Goal: Information Seeking & Learning: Learn about a topic

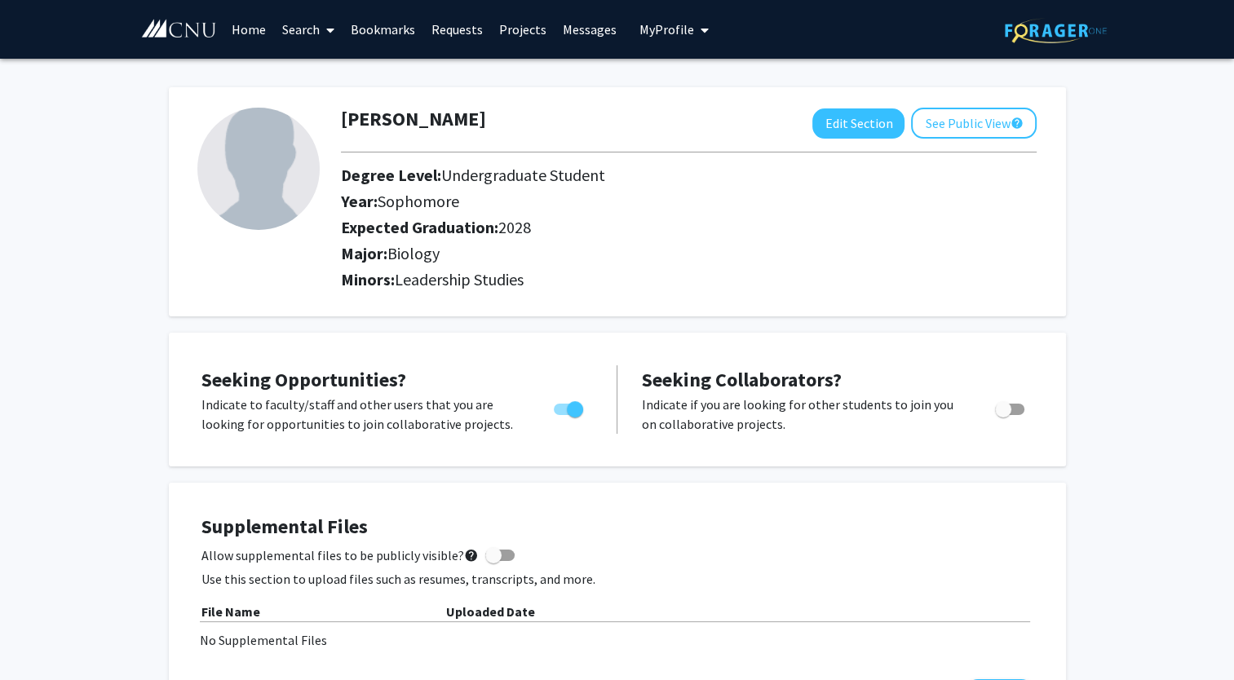
drag, startPoint x: 466, startPoint y: 24, endPoint x: 440, endPoint y: 27, distance: 25.4
click at [440, 27] on link "Requests" at bounding box center [457, 29] width 68 height 57
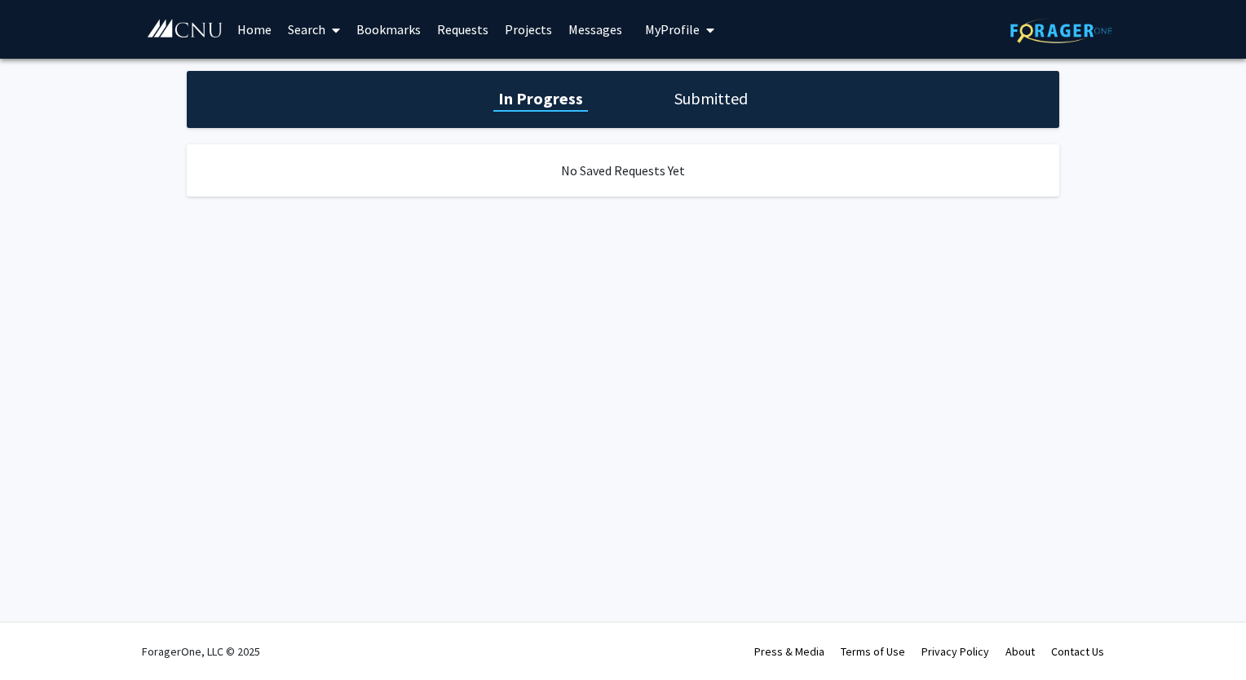
click at [522, 35] on link "Projects" at bounding box center [529, 29] width 64 height 57
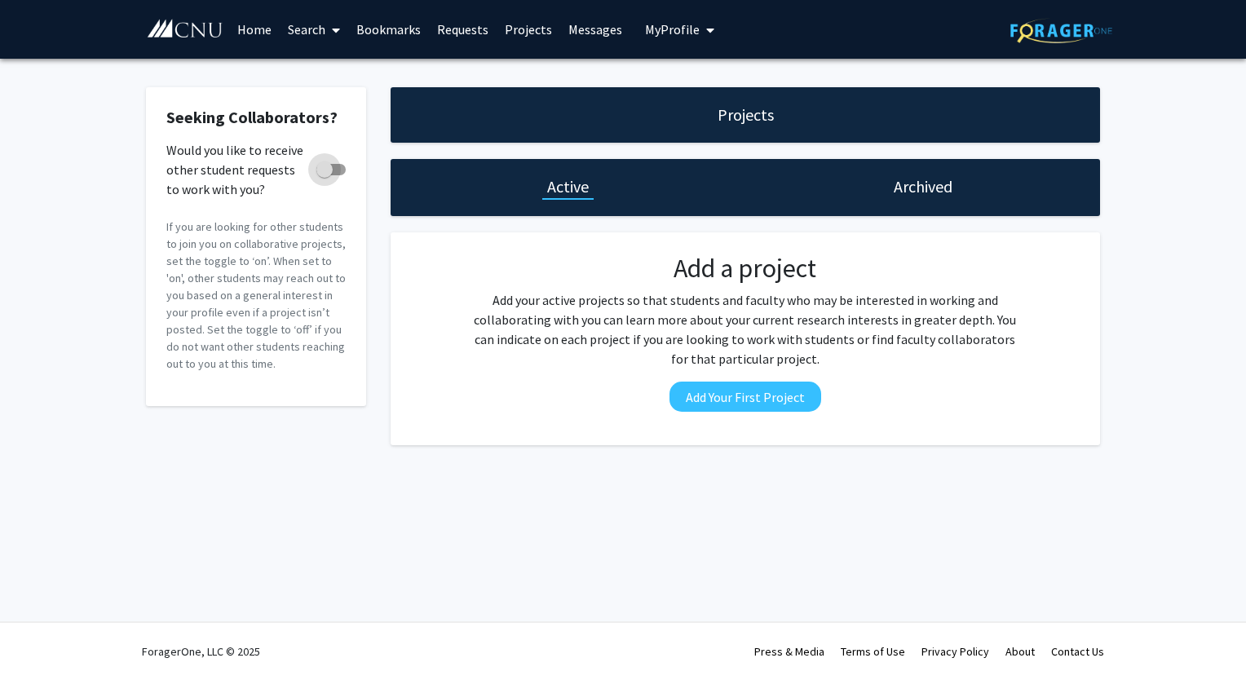
click at [324, 173] on span at bounding box center [324, 169] width 16 height 16
click at [324, 175] on input "Would you like to receive other student requests to work with you?" at bounding box center [324, 175] width 1 height 1
click at [688, 106] on div "Projects" at bounding box center [745, 114] width 709 height 55
click at [746, 391] on button "Add Your First Project" at bounding box center [745, 397] width 152 height 30
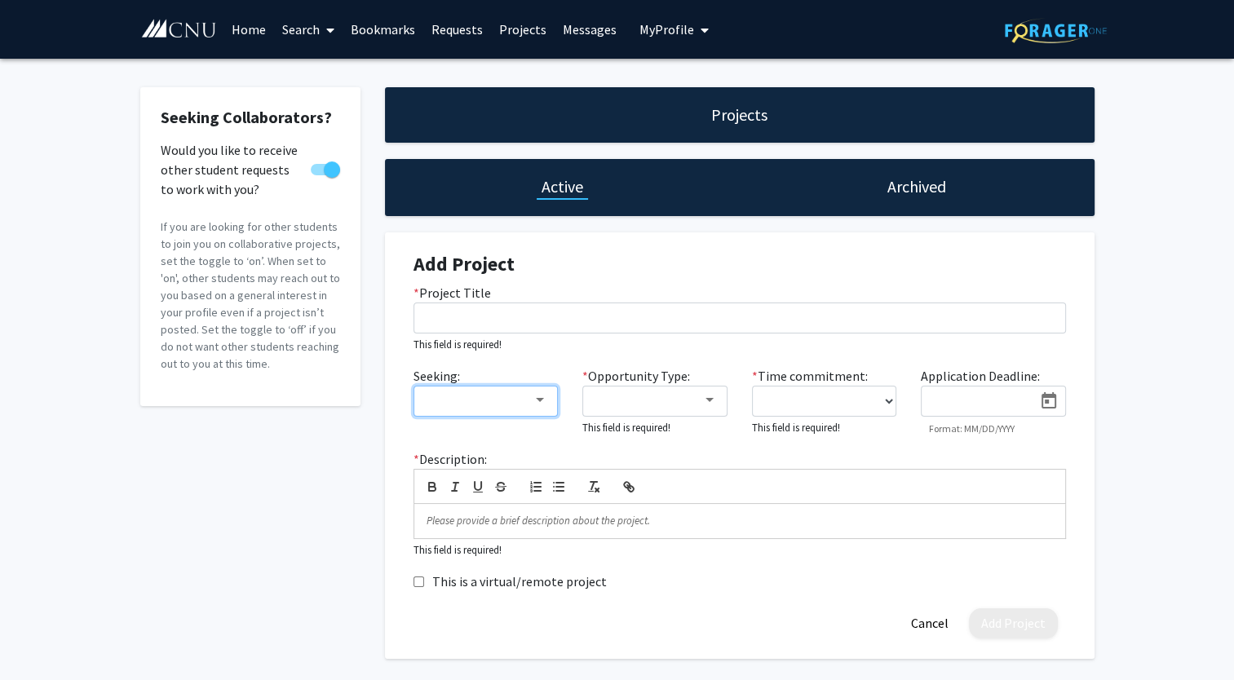
click at [514, 402] on div at bounding box center [478, 401] width 109 height 20
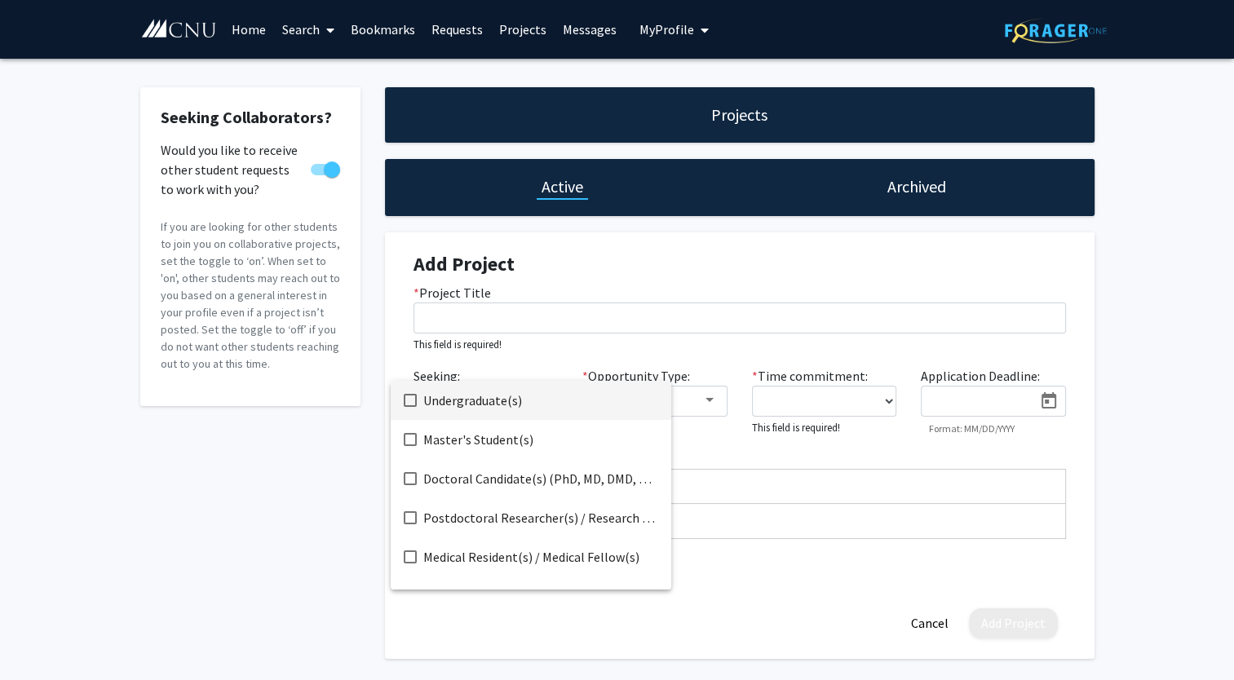
click at [579, 336] on div at bounding box center [617, 340] width 1234 height 680
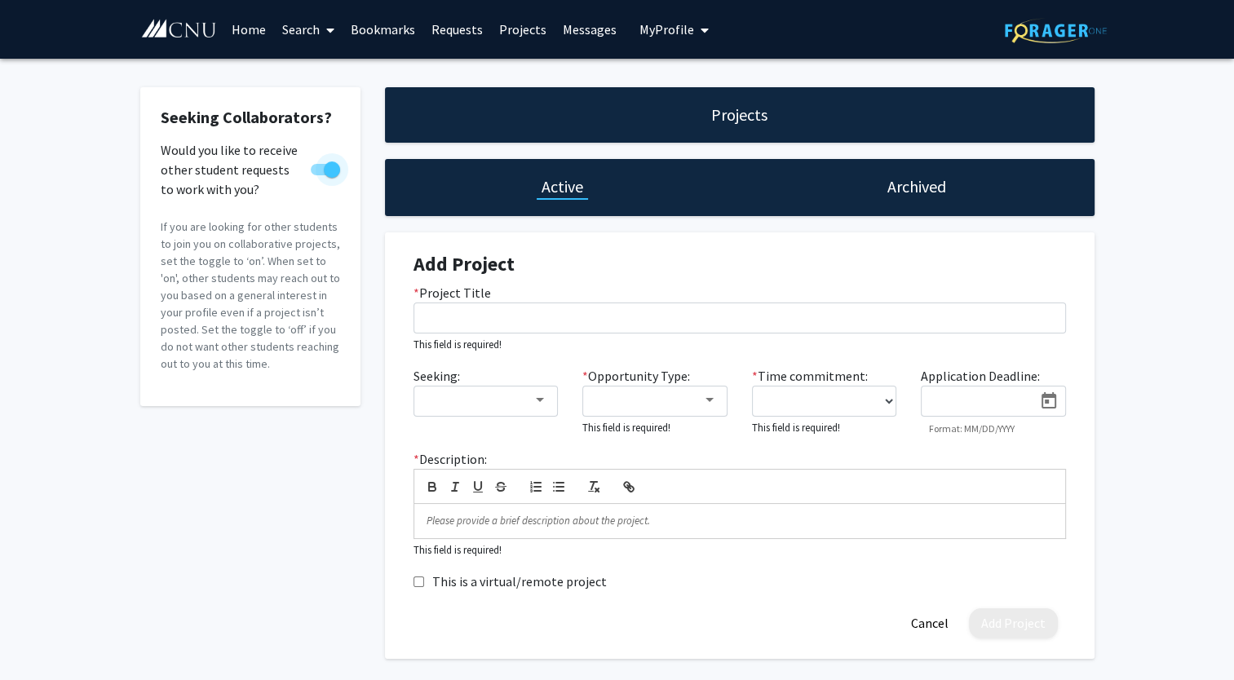
click at [336, 168] on span at bounding box center [332, 169] width 16 height 16
click at [319, 175] on input "Would you like to receive other student requests to work with you?" at bounding box center [318, 175] width 1 height 1
checkbox input "false"
click at [521, 38] on link "Projects" at bounding box center [523, 29] width 64 height 57
click at [515, 23] on link "Projects" at bounding box center [523, 29] width 64 height 57
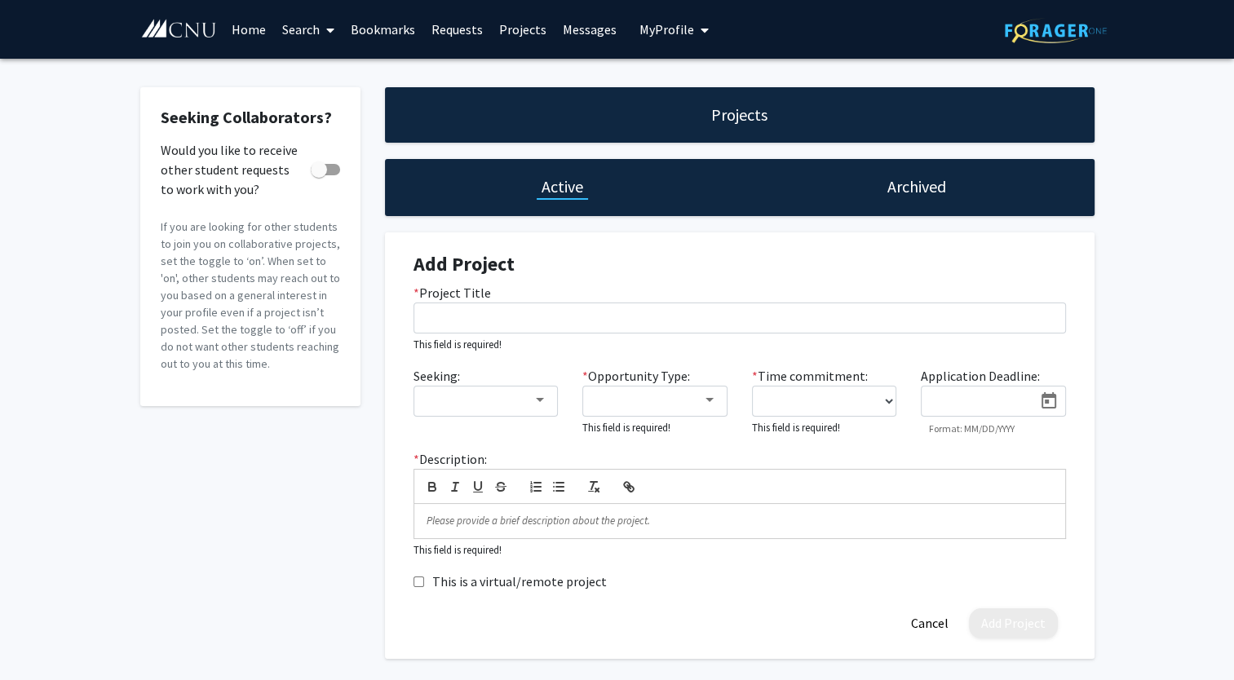
click at [515, 23] on link "Projects" at bounding box center [523, 29] width 64 height 57
click at [462, 23] on link "Requests" at bounding box center [457, 29] width 68 height 57
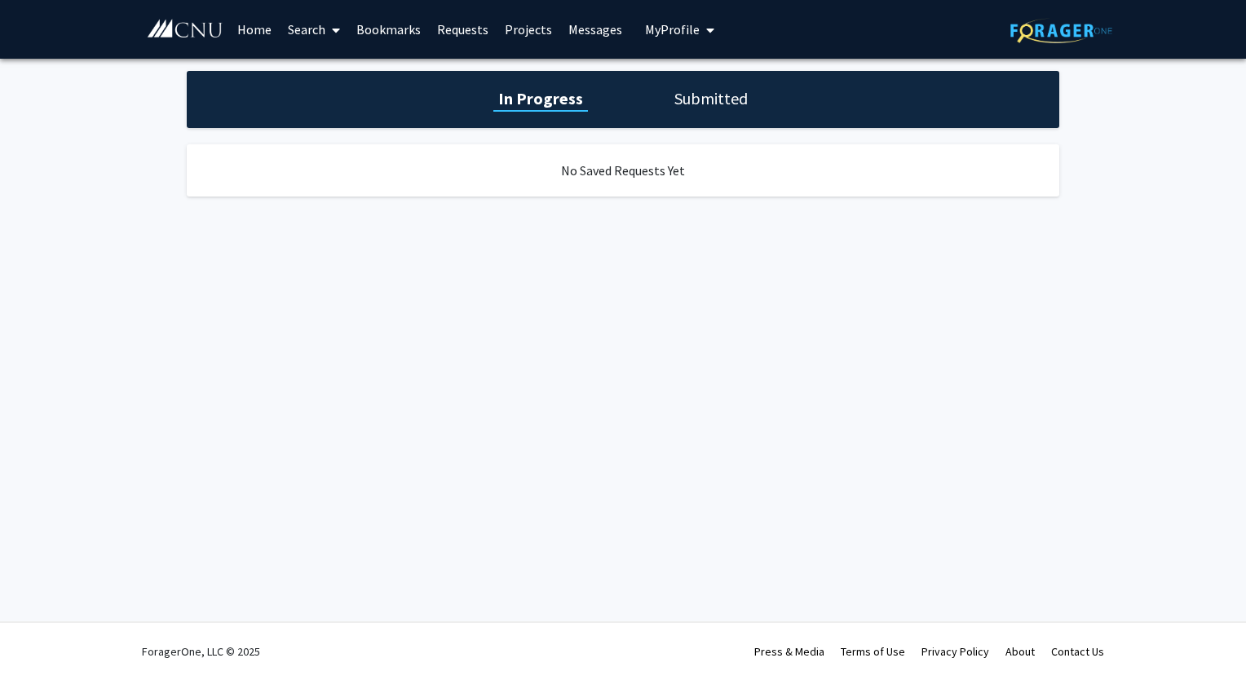
click at [401, 24] on link "Bookmarks" at bounding box center [388, 29] width 81 height 57
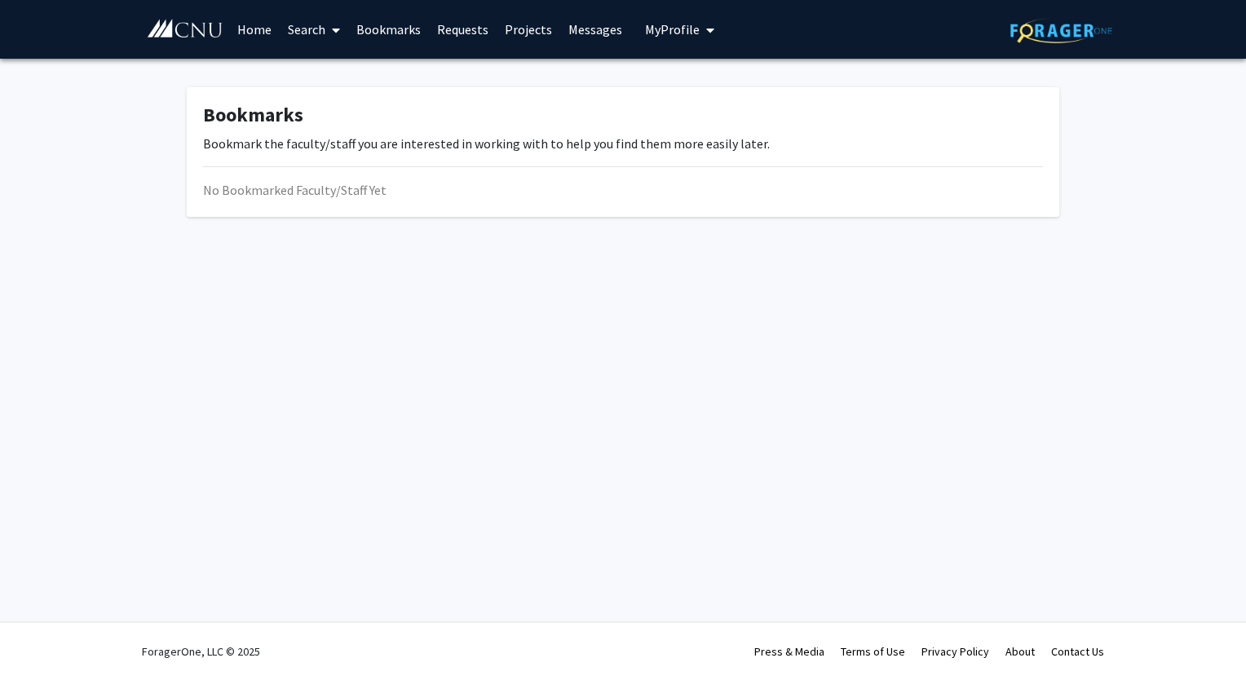
click at [326, 24] on span at bounding box center [332, 30] width 15 height 57
click at [338, 68] on span "Faculty/Staff" at bounding box center [340, 75] width 120 height 33
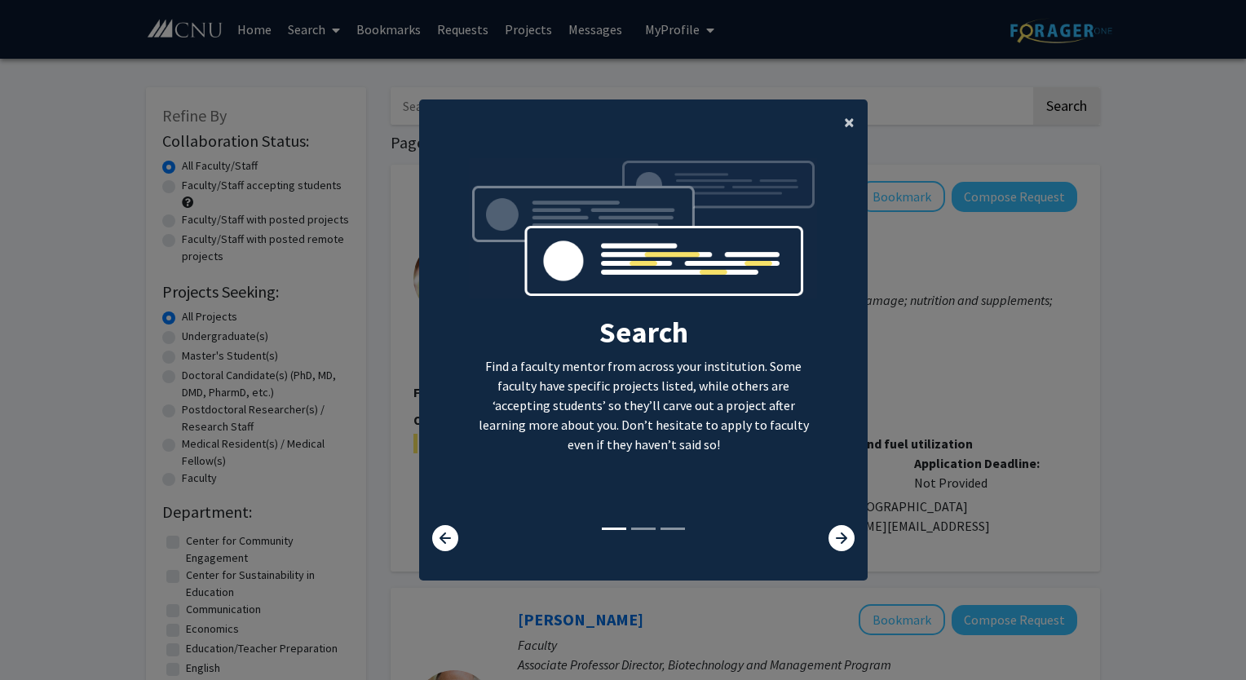
click at [844, 118] on span "×" at bounding box center [849, 121] width 11 height 25
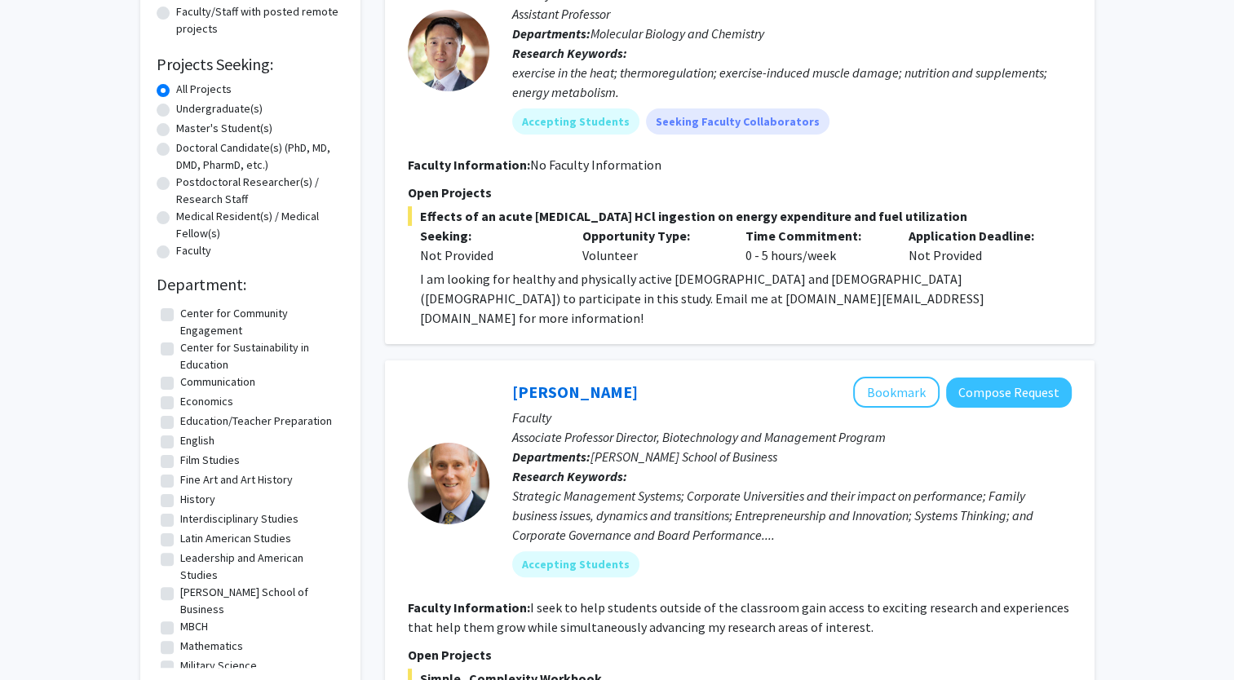
scroll to position [228, 0]
click at [176, 109] on label "Undergraduate(s)" at bounding box center [219, 107] width 86 height 17
click at [176, 109] on input "Undergraduate(s)" at bounding box center [181, 104] width 11 height 11
radio input "true"
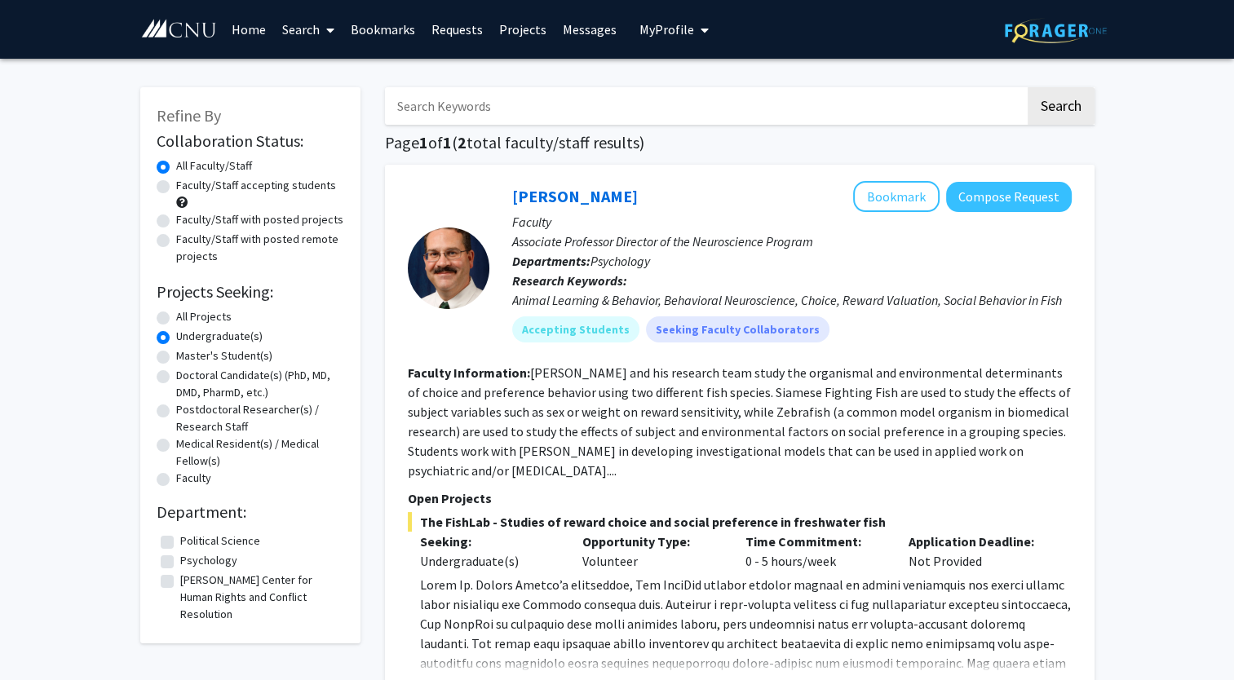
click at [176, 318] on label "All Projects" at bounding box center [203, 316] width 55 height 17
click at [176, 318] on input "All Projects" at bounding box center [181, 313] width 11 height 11
radio input "true"
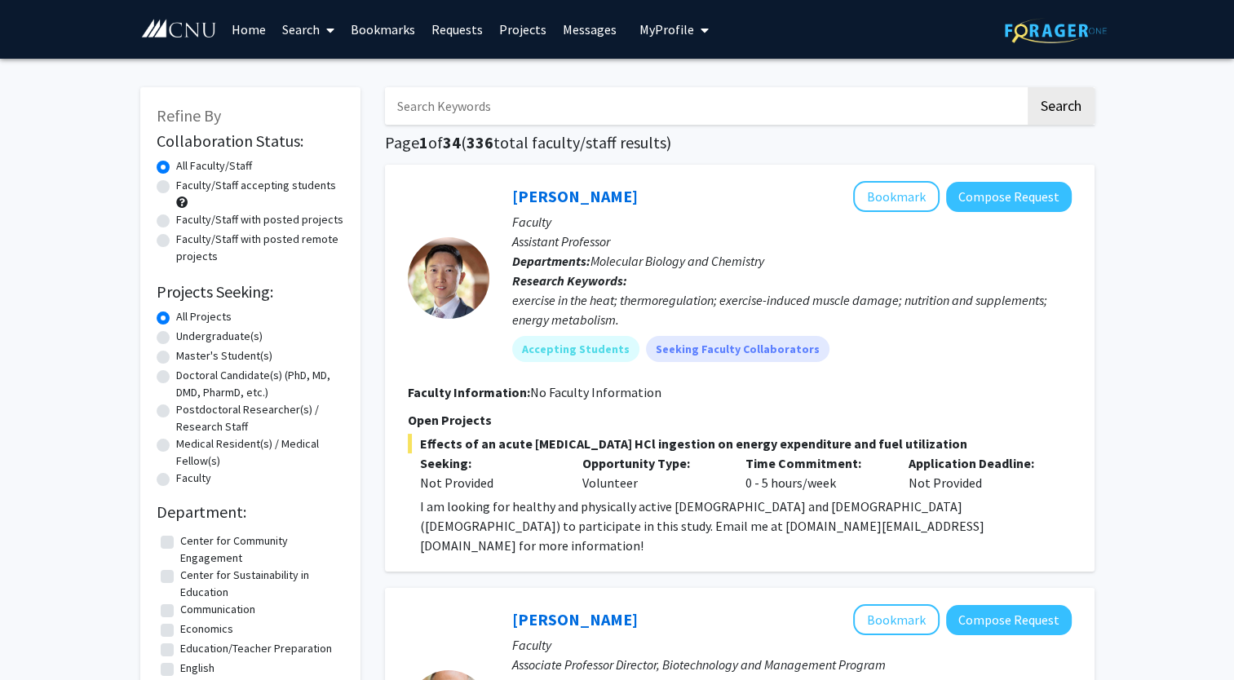
click at [176, 444] on label "Medical Resident(s) / Medical Fellow(s)" at bounding box center [260, 452] width 168 height 34
click at [176, 444] on input "Medical Resident(s) / Medical Fellow(s)" at bounding box center [181, 440] width 11 height 11
radio input "true"
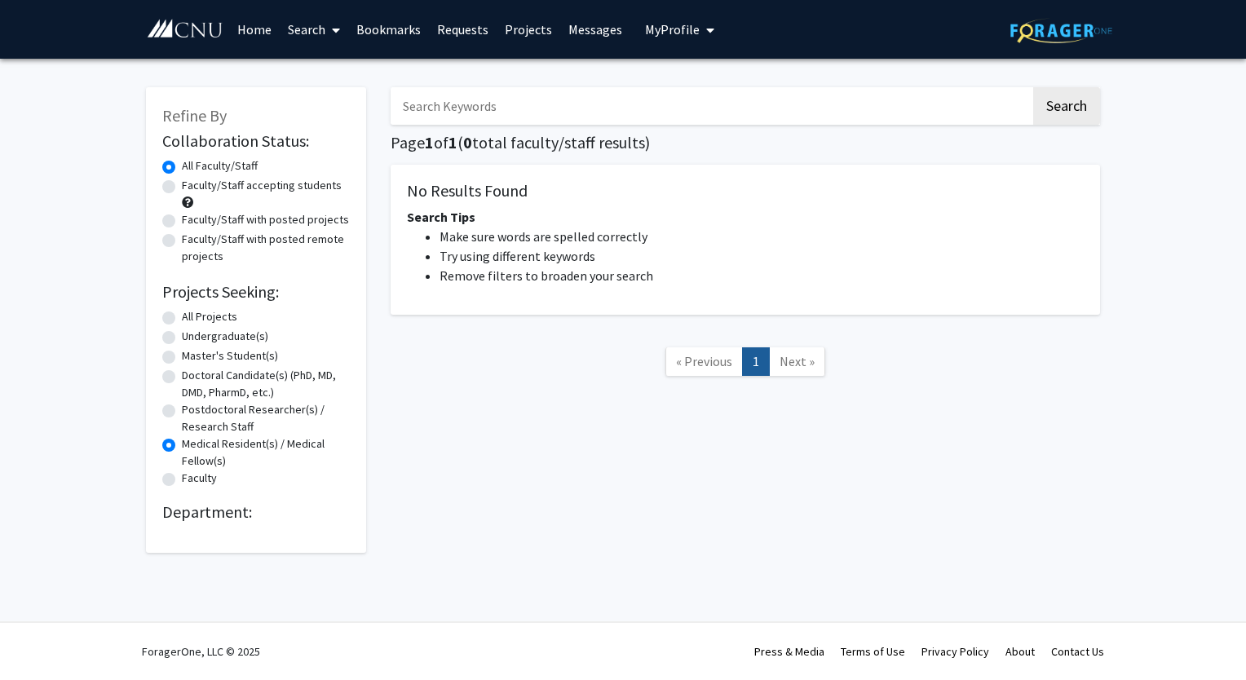
click at [182, 318] on label "All Projects" at bounding box center [209, 316] width 55 height 17
click at [182, 318] on input "All Projects" at bounding box center [187, 313] width 11 height 11
radio input "true"
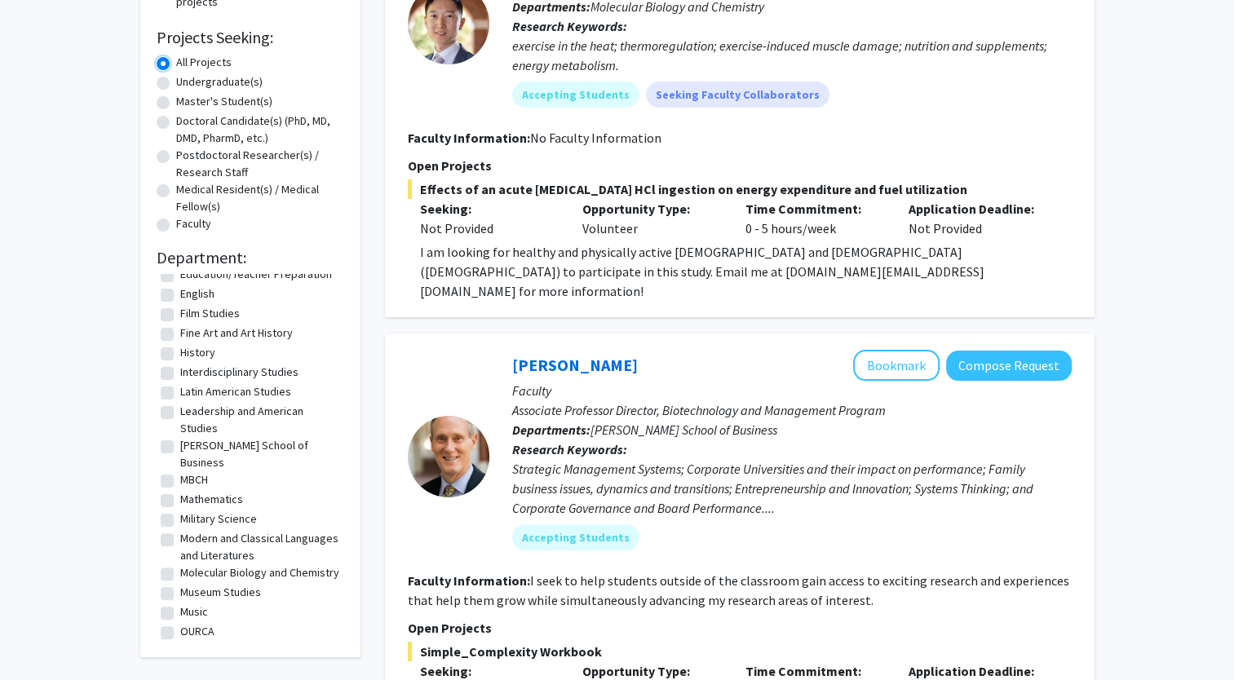
scroll to position [121, 0]
click at [180, 563] on label "Molecular Biology and Chemistry" at bounding box center [259, 571] width 159 height 17
click at [180, 563] on input "Molecular Biology and Chemistry" at bounding box center [185, 568] width 11 height 11
checkbox input "true"
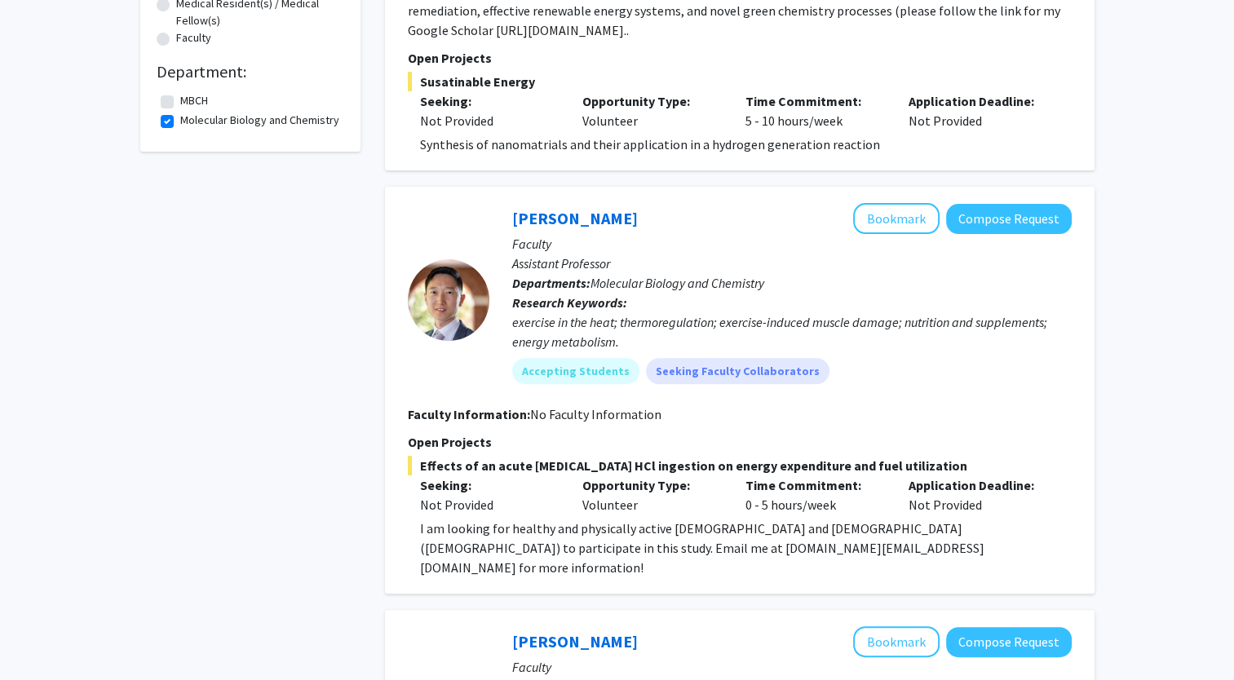
scroll to position [454, 0]
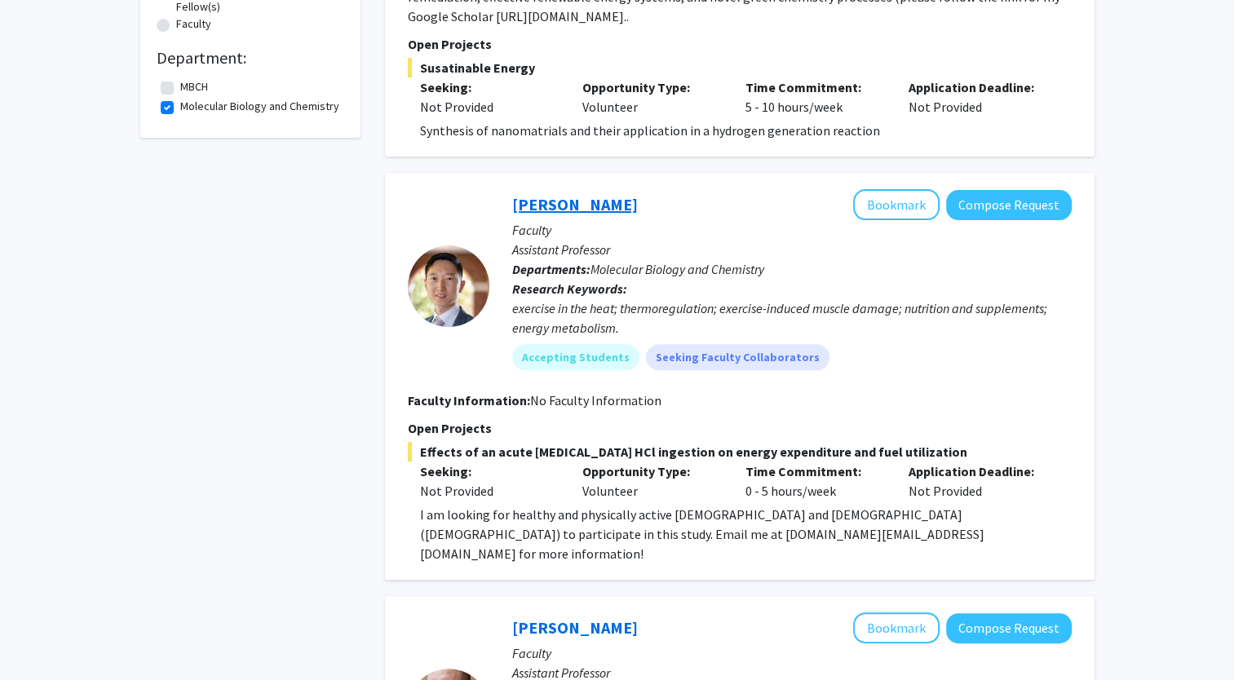
click at [536, 196] on link "[PERSON_NAME]" at bounding box center [575, 204] width 126 height 20
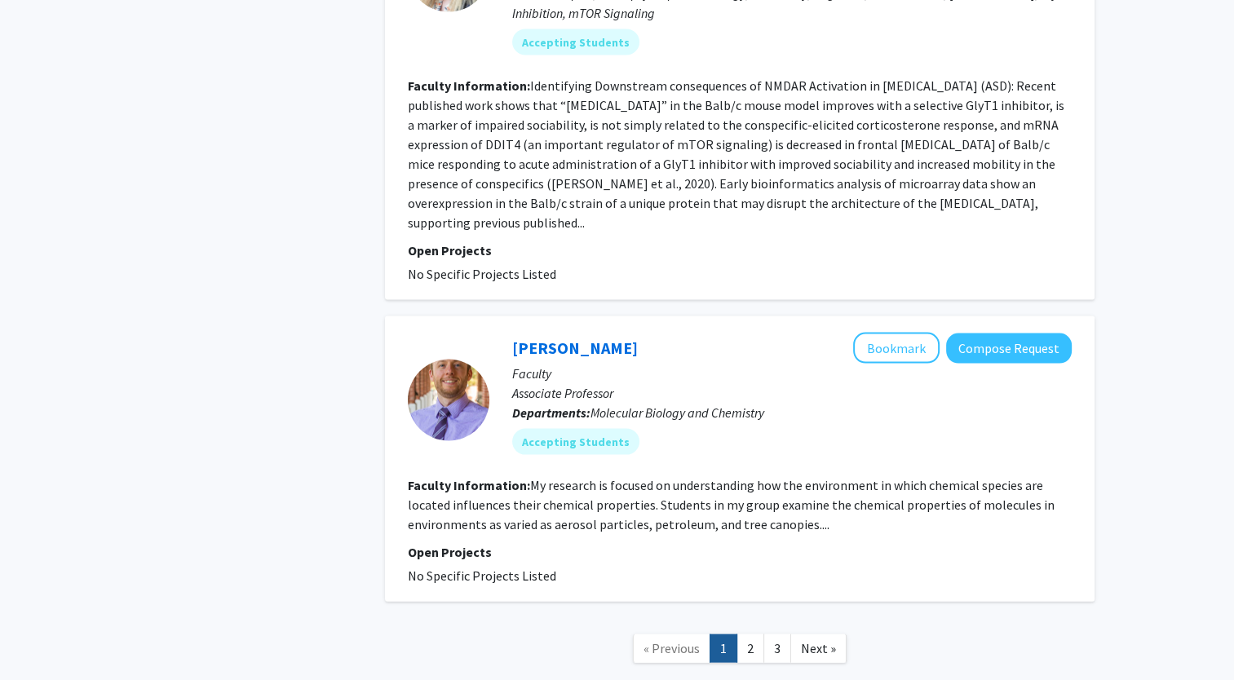
scroll to position [3314, 0]
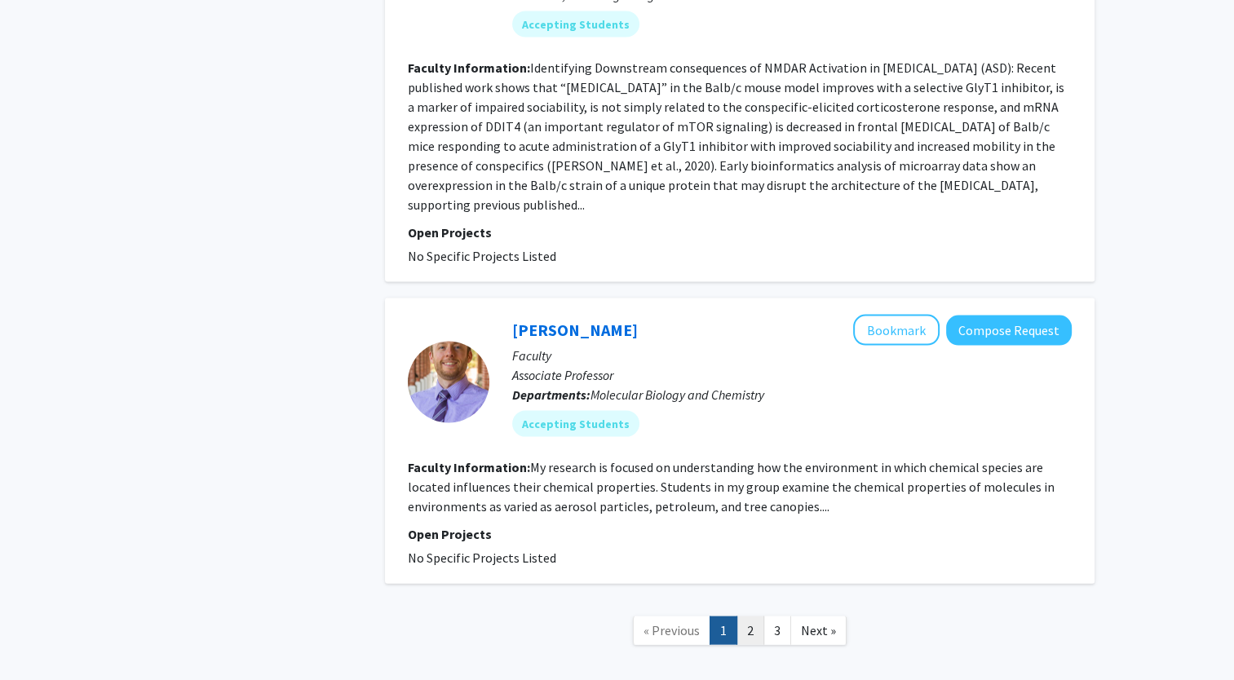
click at [745, 616] on link "2" at bounding box center [750, 630] width 28 height 29
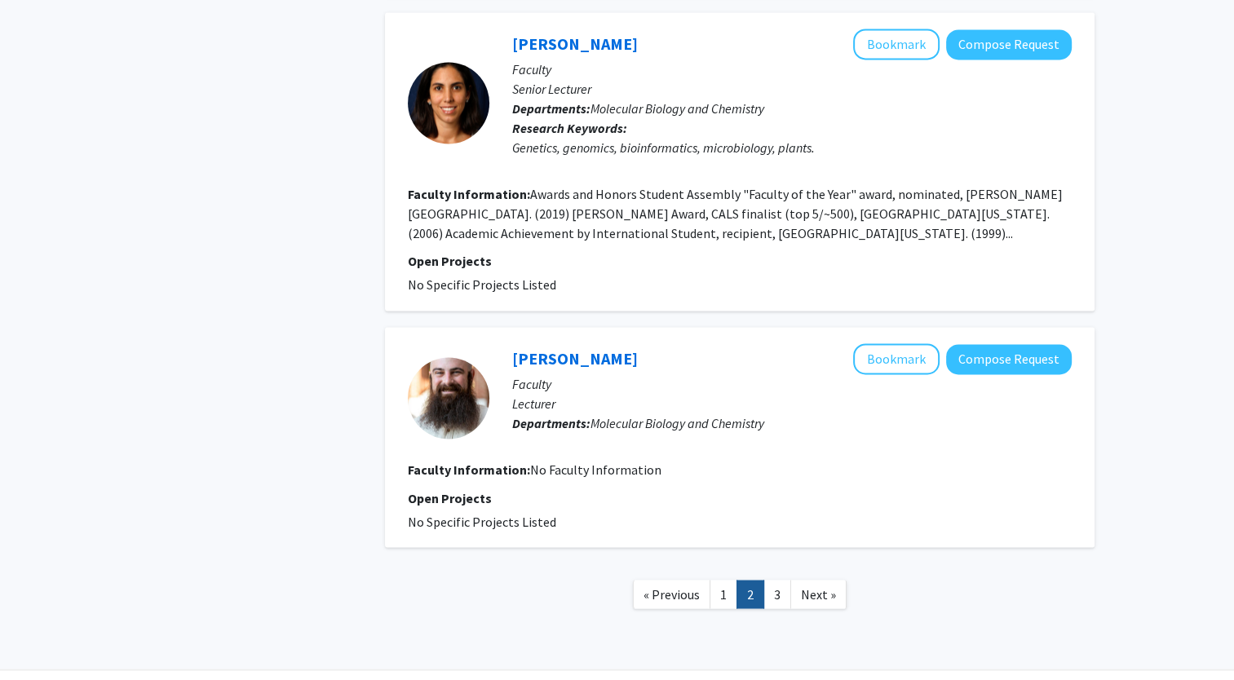
scroll to position [2603, 0]
click at [780, 579] on link "3" at bounding box center [777, 593] width 28 height 29
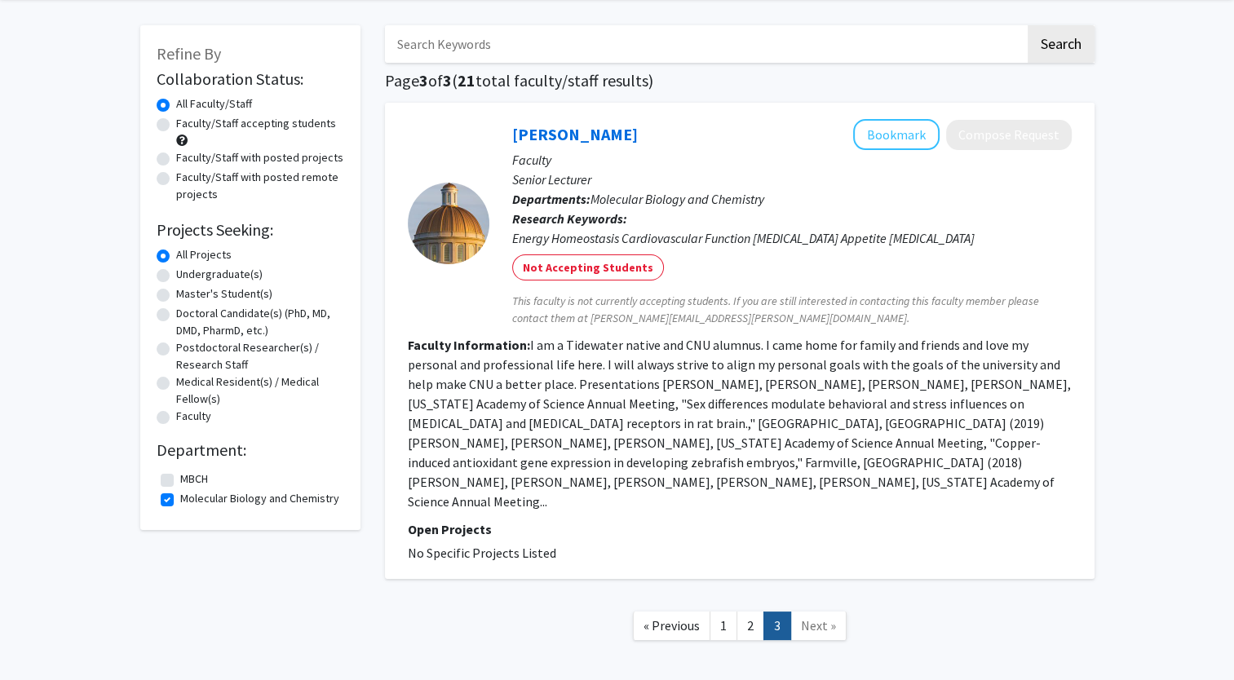
scroll to position [121, 0]
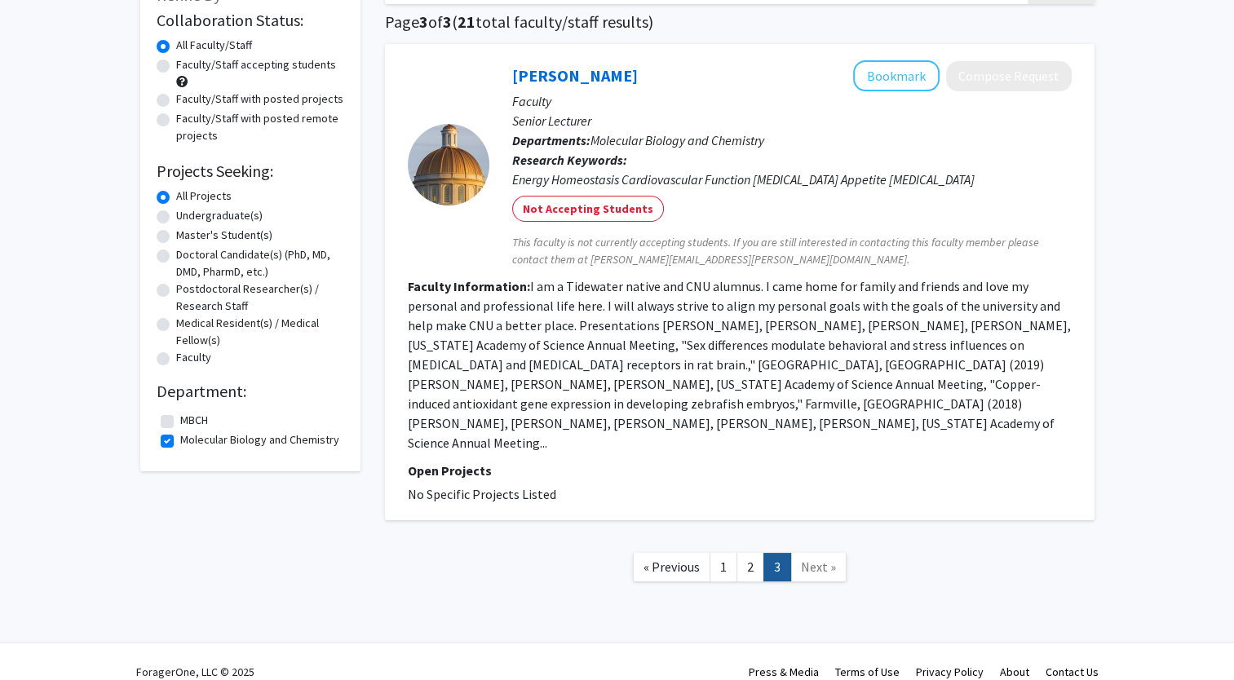
click at [180, 420] on label "MBCH" at bounding box center [194, 420] width 28 height 17
click at [180, 420] on input "MBCH" at bounding box center [185, 417] width 11 height 11
checkbox input "true"
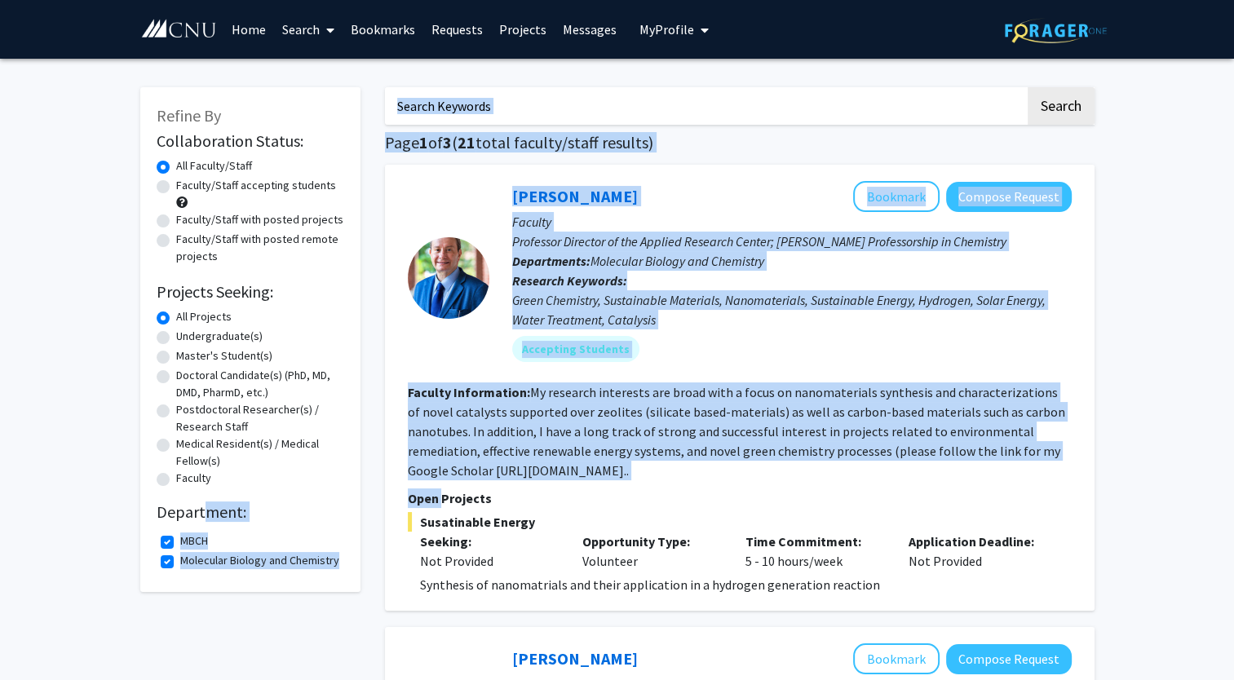
drag, startPoint x: 205, startPoint y: 492, endPoint x: 445, endPoint y: 489, distance: 239.7
drag, startPoint x: 445, startPoint y: 489, endPoint x: 340, endPoint y: 497, distance: 105.4
click at [340, 497] on div "Collaboration Status: Collaboration Status All Faculty/Staff Collaboration Stat…" at bounding box center [251, 352] width 188 height 448
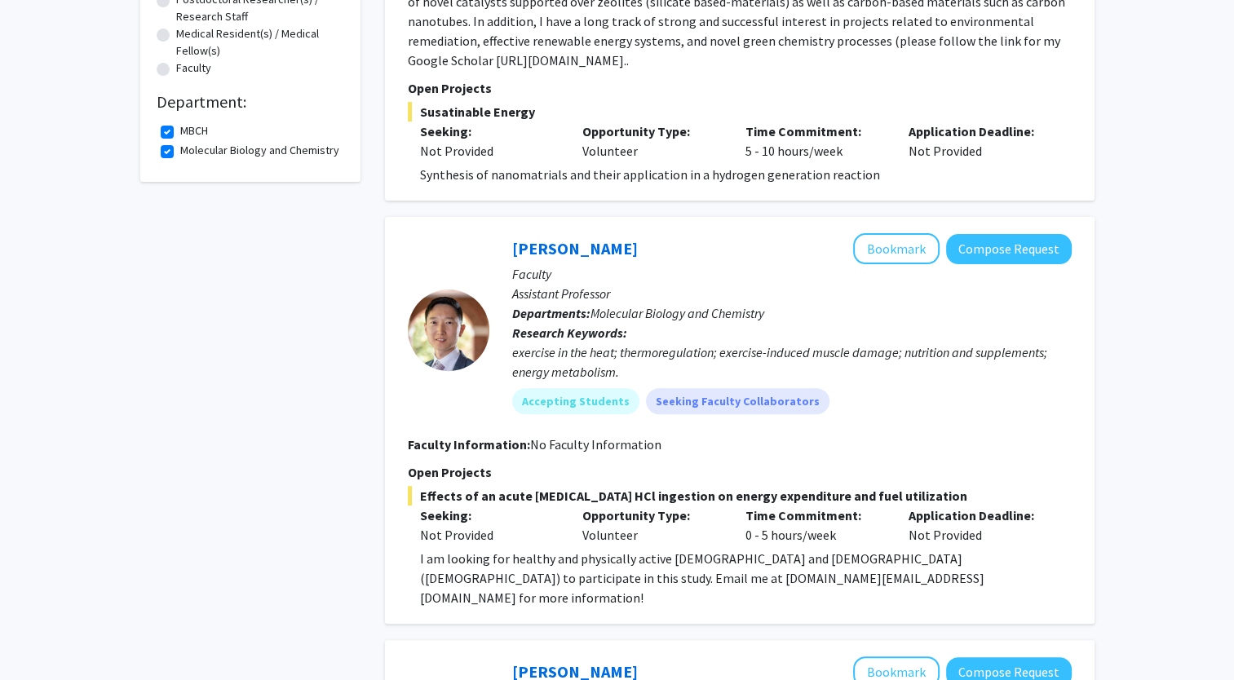
scroll to position [411, 0]
click at [902, 246] on button "Bookmark" at bounding box center [896, 247] width 86 height 31
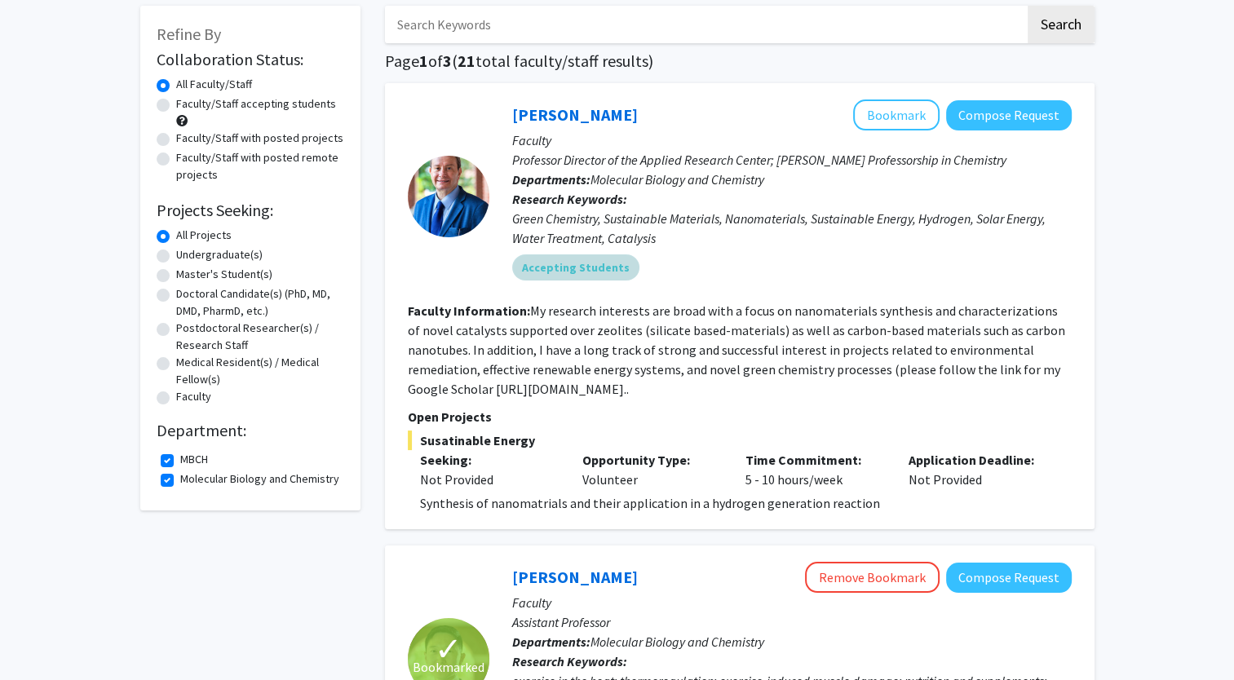
scroll to position [0, 0]
